Goal: Entertainment & Leisure: Consume media (video, audio)

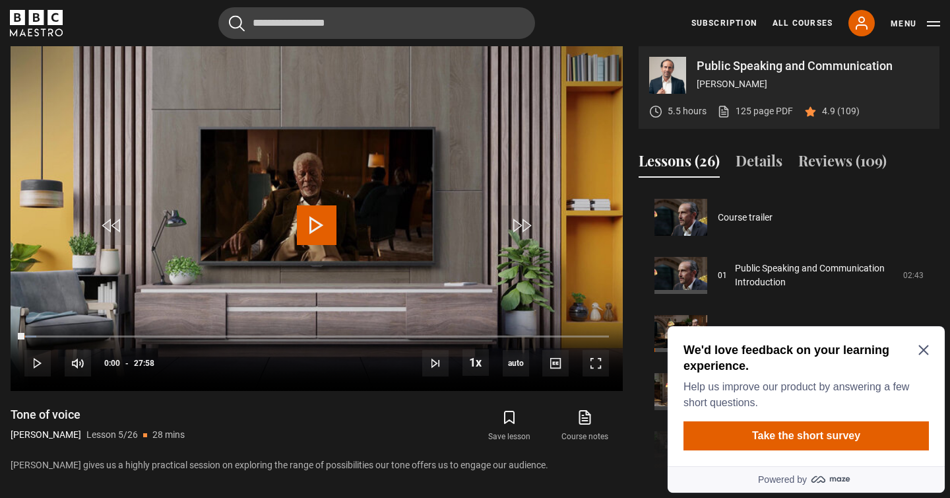
scroll to position [232, 0]
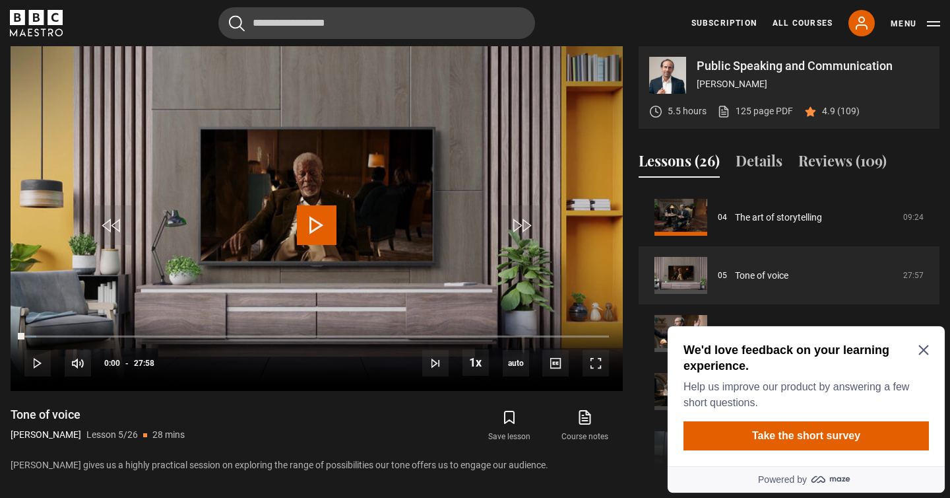
click at [931, 349] on div "We'd love feedback on your learning experience. Help us improve our product by …" at bounding box center [806, 396] width 277 height 140
click at [922, 350] on icon "Close Maze Prompt" at bounding box center [924, 349] width 11 height 11
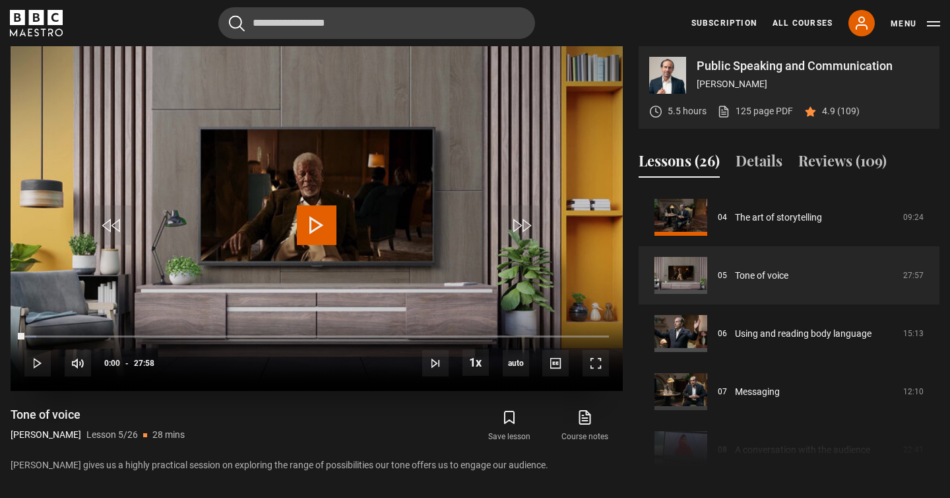
click at [319, 222] on span "Video Player" at bounding box center [317, 225] width 40 height 40
click at [596, 365] on span "Video Player" at bounding box center [596, 363] width 26 height 26
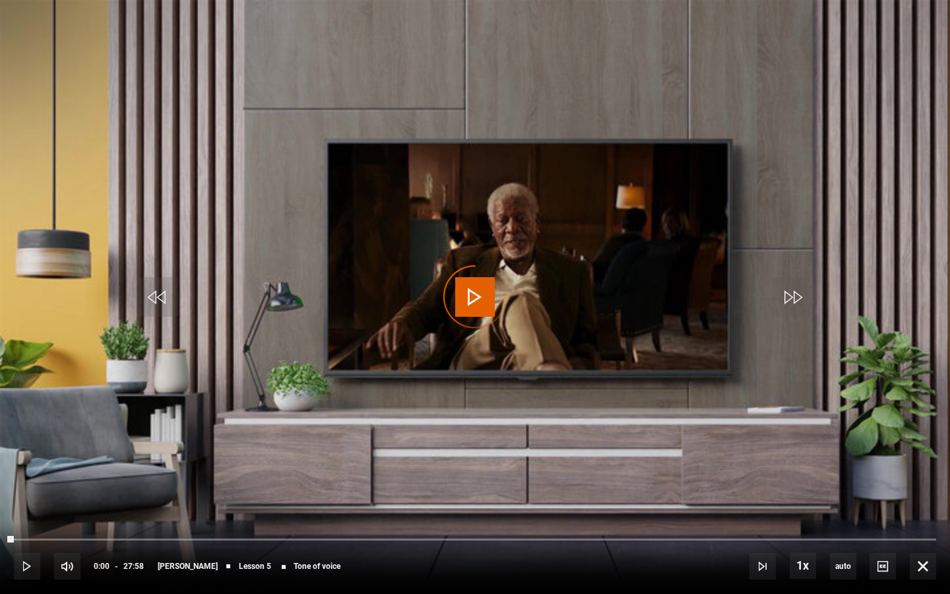
drag, startPoint x: 10, startPoint y: 537, endPoint x: 0, endPoint y: 535, distance: 10.2
click at [0, 497] on div "10s Skip Back 10 seconds Play 10s Skip Forward 10 seconds Loaded : 0.30% 00:00 …" at bounding box center [475, 557] width 950 height 73
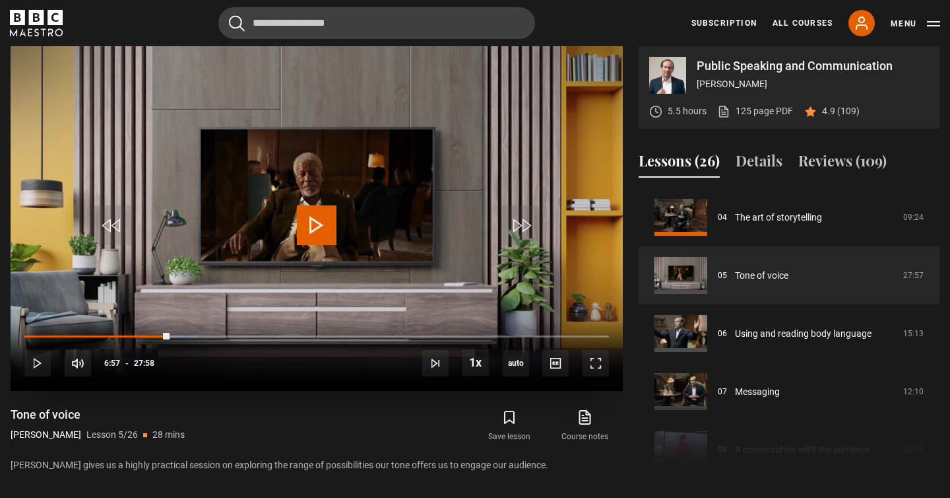
click at [346, 168] on video "Video Player" at bounding box center [317, 218] width 612 height 344
click at [603, 362] on span "Video Player" at bounding box center [596, 363] width 26 height 26
click at [358, 189] on video "Video Player" at bounding box center [317, 218] width 612 height 344
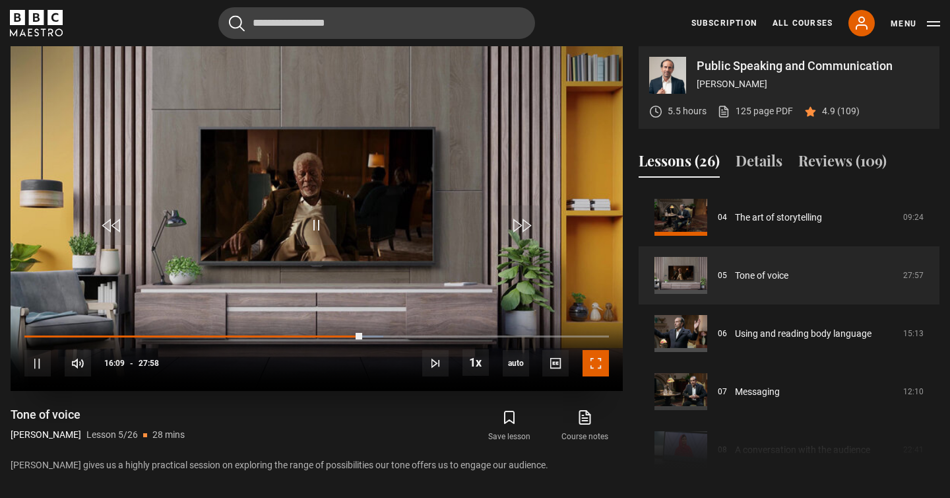
click at [600, 369] on span "Video Player" at bounding box center [596, 363] width 26 height 26
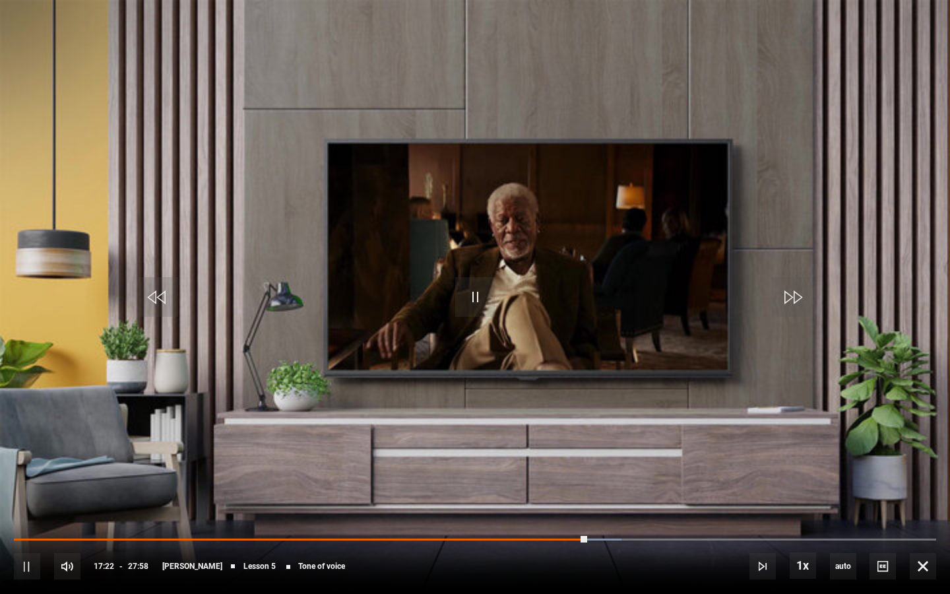
click at [638, 356] on video "Video Player" at bounding box center [475, 297] width 950 height 594
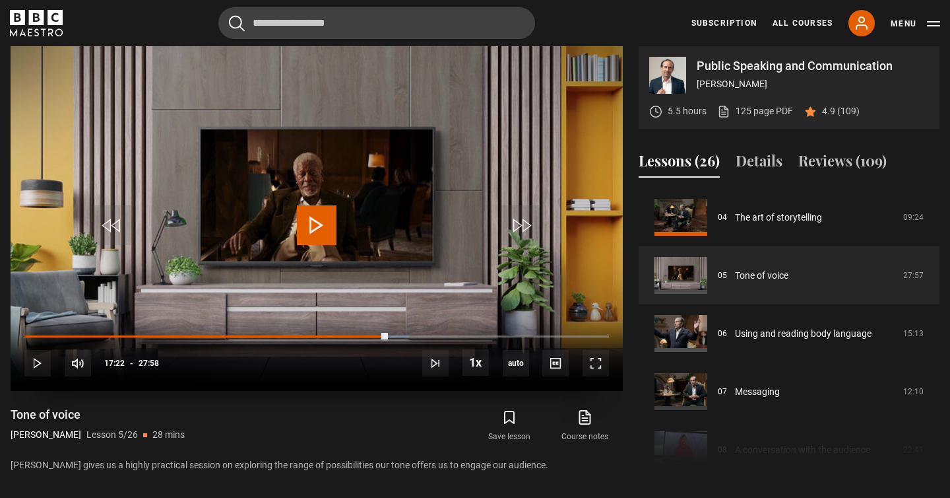
click at [308, 198] on video "Video Player" at bounding box center [317, 218] width 612 height 344
click at [598, 364] on span "Video Player" at bounding box center [596, 363] width 26 height 26
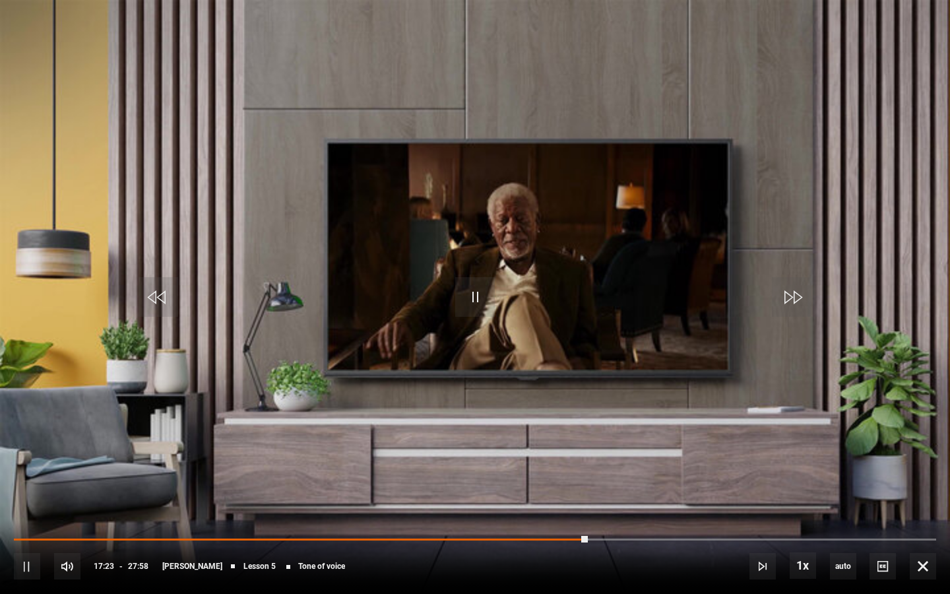
click at [474, 329] on video "Video Player" at bounding box center [475, 297] width 950 height 594
click at [469, 385] on video "Video Player" at bounding box center [475, 297] width 950 height 594
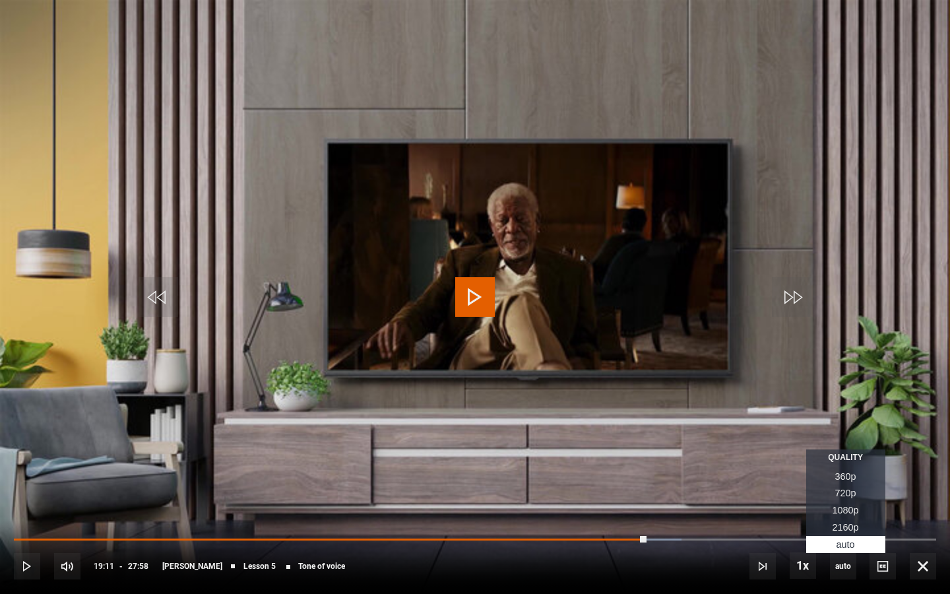
click at [852, 497] on span "1080p" at bounding box center [846, 510] width 26 height 11
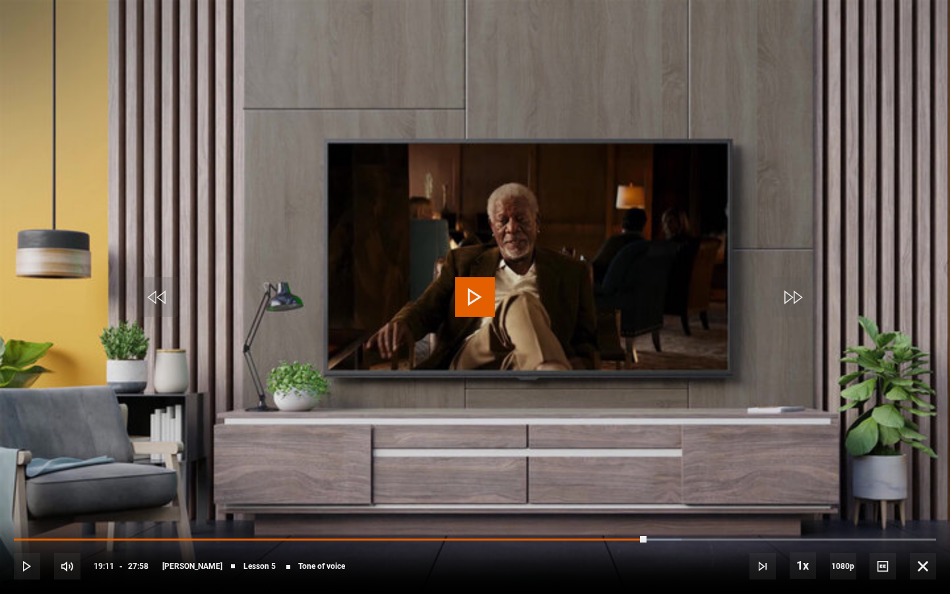
click at [884, 88] on video "Video Player" at bounding box center [475, 297] width 950 height 594
